Goal: Task Accomplishment & Management: Use online tool/utility

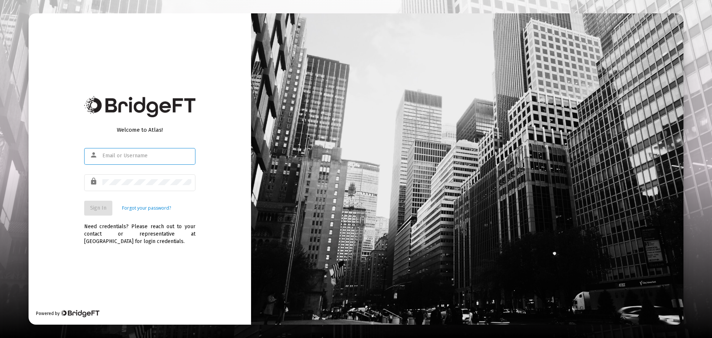
type input "[PERSON_NAME][EMAIL_ADDRESS][DOMAIN_NAME]"
click at [98, 209] on span "Sign In" at bounding box center [98, 208] width 16 height 6
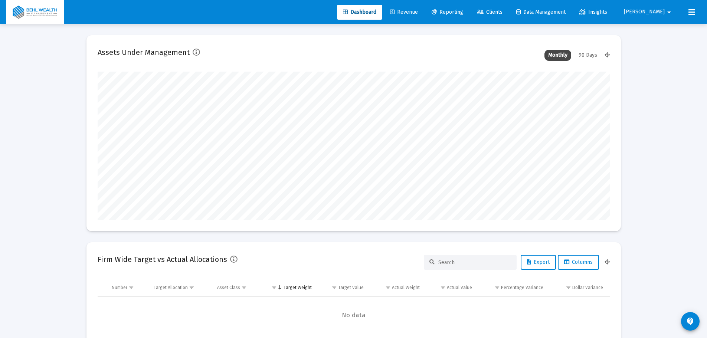
scroll to position [148, 512]
type input "[DATE]"
type input "[PERSON_NAME][EMAIL_ADDRESS][DOMAIN_NAME]"
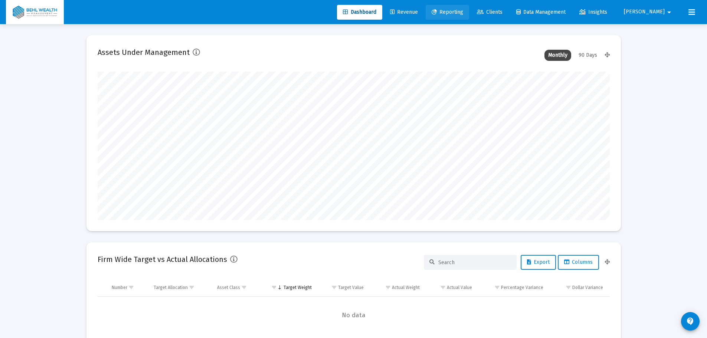
click at [463, 13] on span "Reporting" at bounding box center [447, 12] width 32 height 6
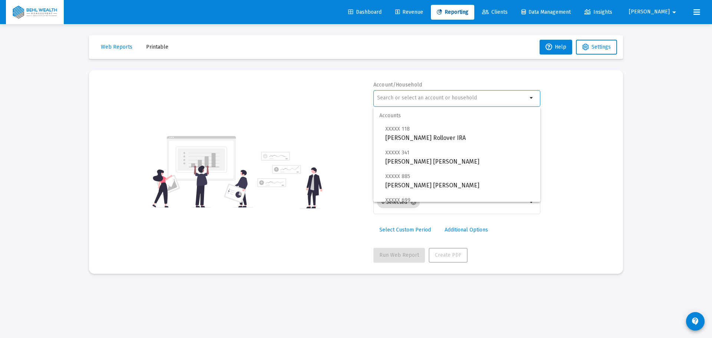
click at [420, 98] on input "text" at bounding box center [452, 98] width 150 height 6
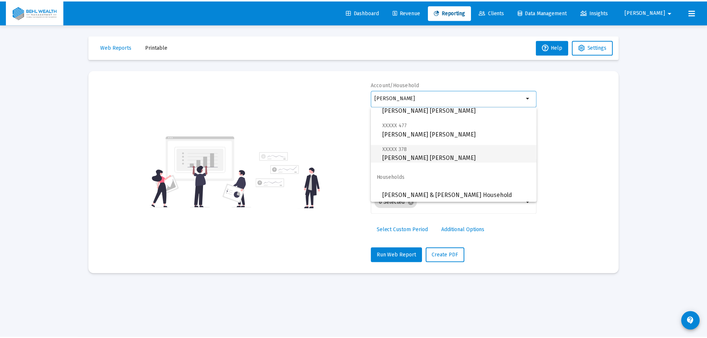
scroll to position [77, 0]
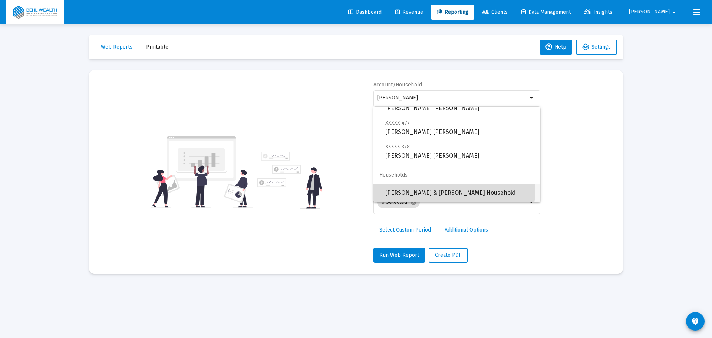
click at [436, 188] on span "[PERSON_NAME] & [PERSON_NAME] Household" at bounding box center [459, 193] width 149 height 18
type input "[PERSON_NAME] & [PERSON_NAME] Household"
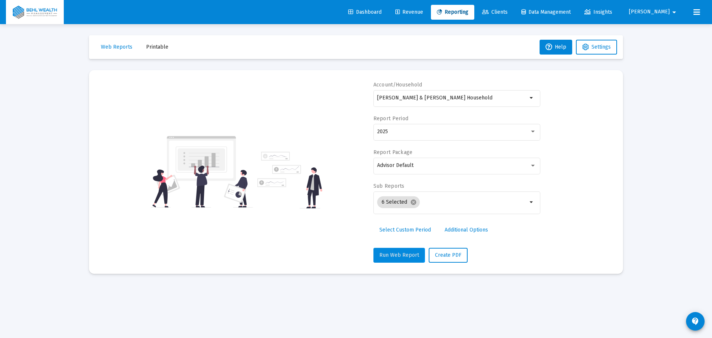
click at [398, 255] on span "Run Web Report" at bounding box center [400, 255] width 40 height 6
select select "View all"
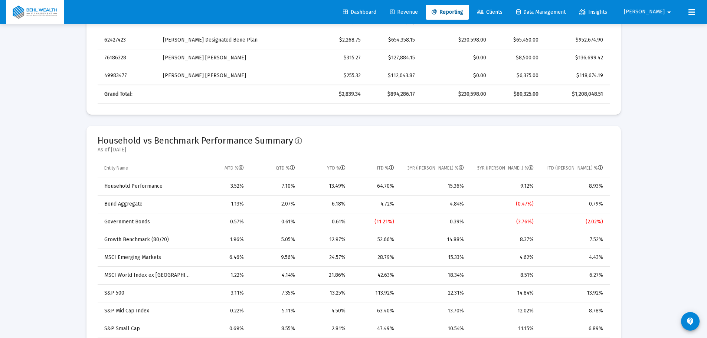
scroll to position [408, 0]
